Goal: Task Accomplishment & Management: Use online tool/utility

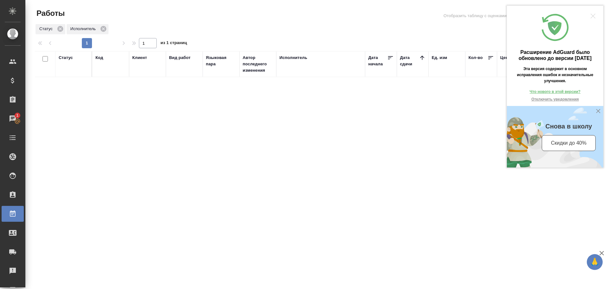
click at [592, 17] on div at bounding box center [593, 16] width 5 height 5
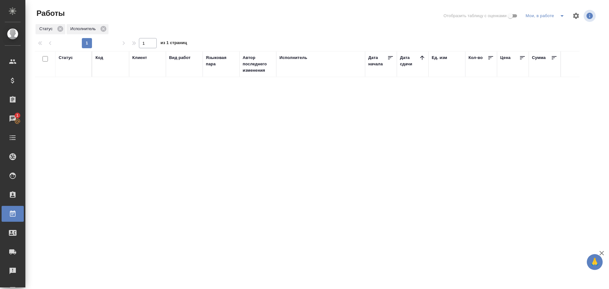
click at [564, 16] on icon "split button" at bounding box center [562, 16] width 8 height 8
click at [540, 29] on li "Стандартные настройки" at bounding box center [546, 28] width 61 height 10
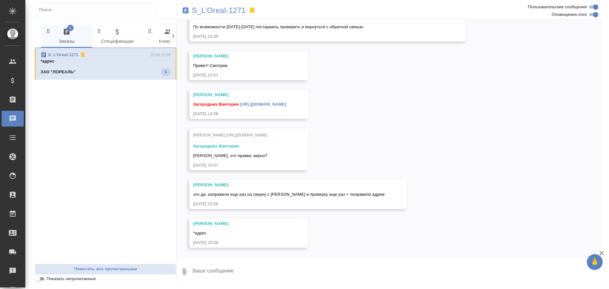
scroll to position [4078, 0]
drag, startPoint x: 54, startPoint y: 60, endPoint x: 406, endPoint y: 126, distance: 357.7
click at [406, 126] on div "12.08, вторник [Валяева Анна] Создана работа Постредактура машинного перевода (…" at bounding box center [390, 139] width 426 height 238
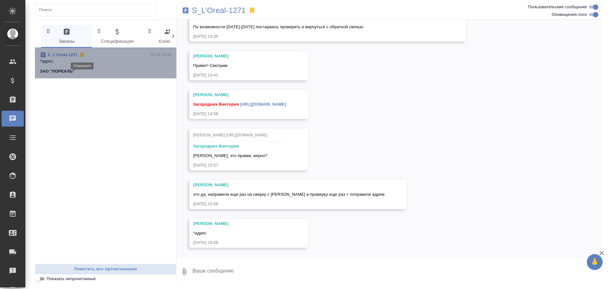
click at [82, 56] on icon at bounding box center [82, 55] width 4 height 5
